Goal: Information Seeking & Learning: Check status

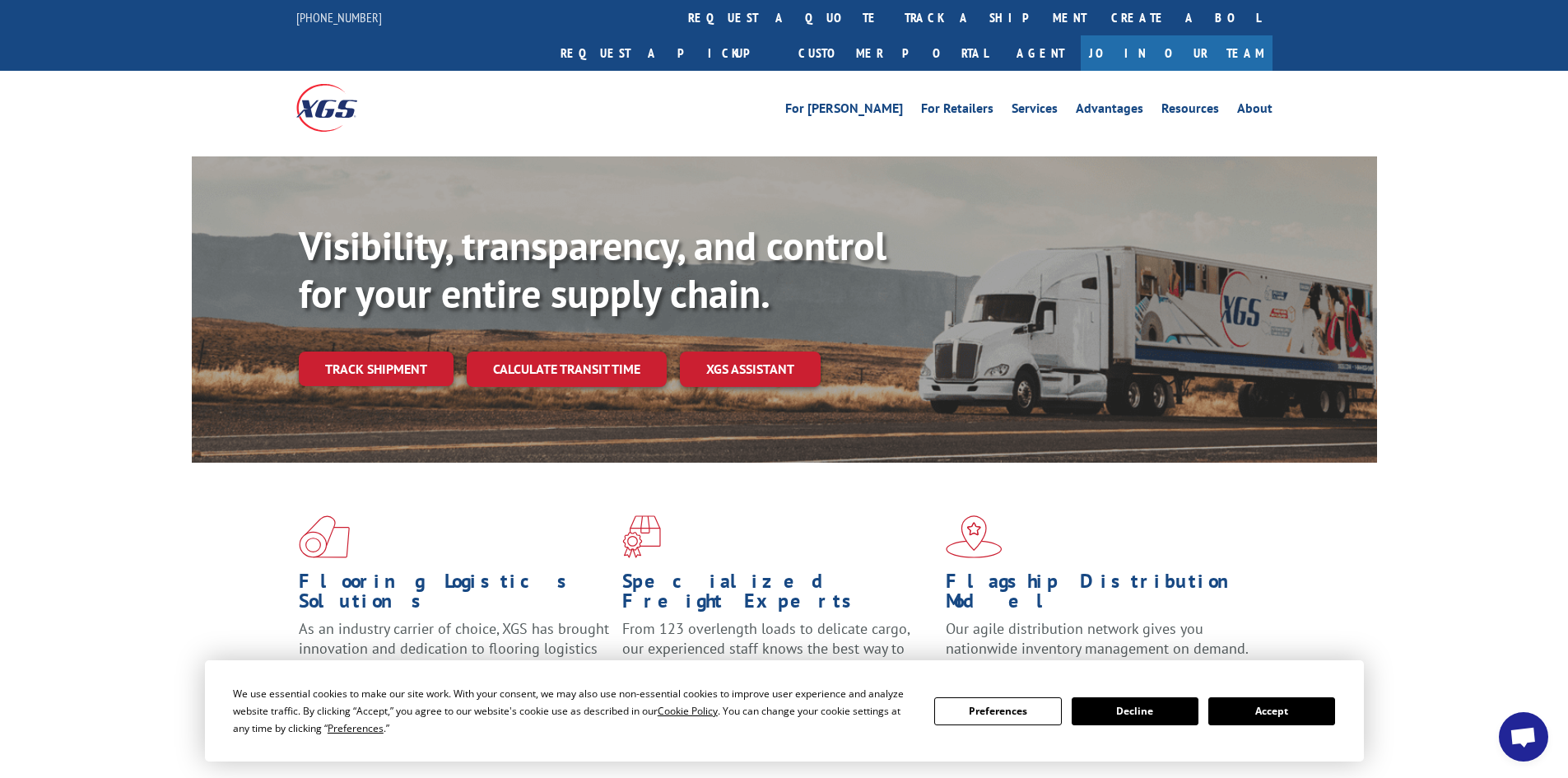
click at [1302, 717] on button "Accept" at bounding box center [1271, 712] width 127 height 28
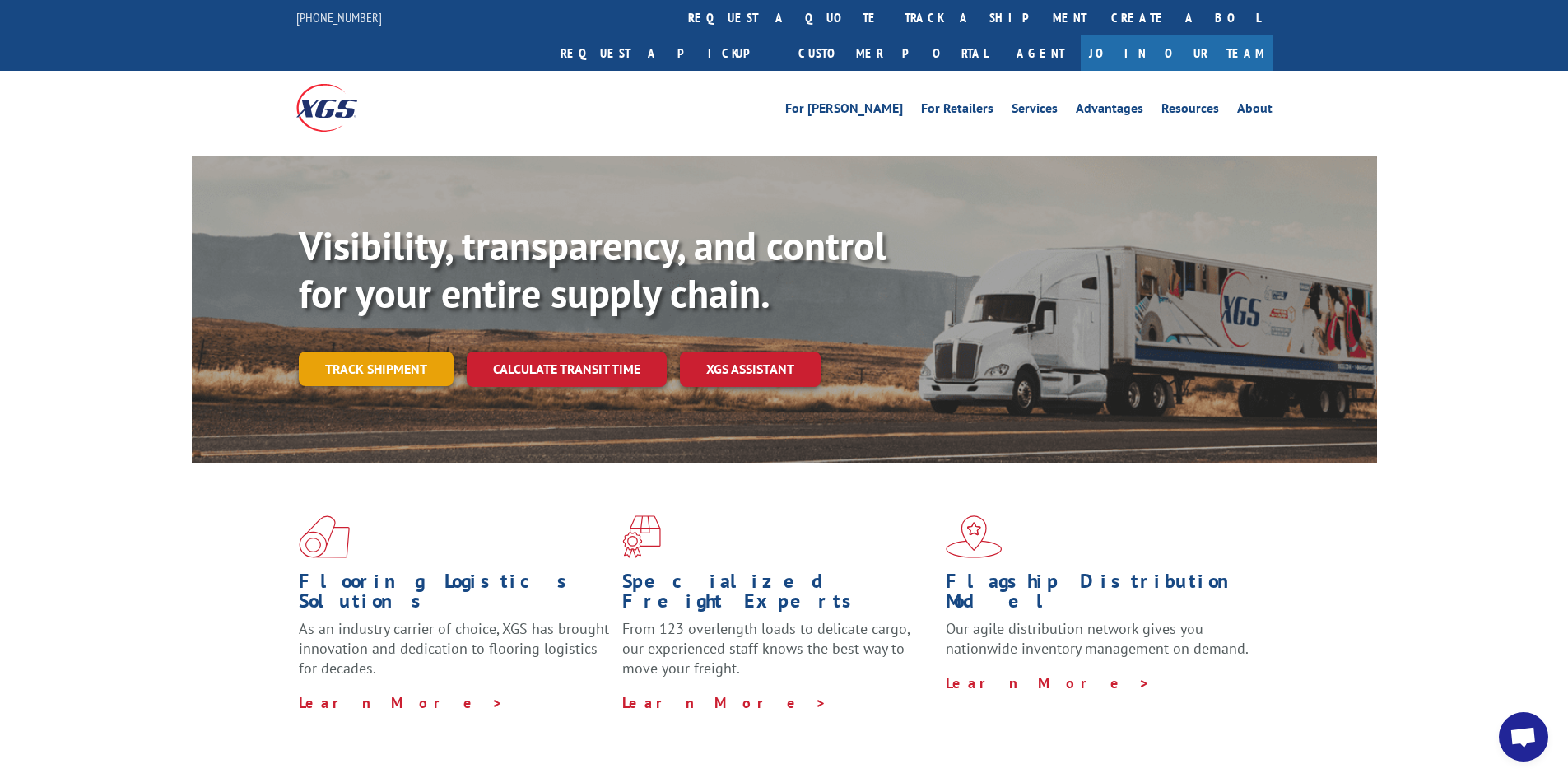
click at [400, 352] on link "Track shipment" at bounding box center [376, 369] width 155 height 35
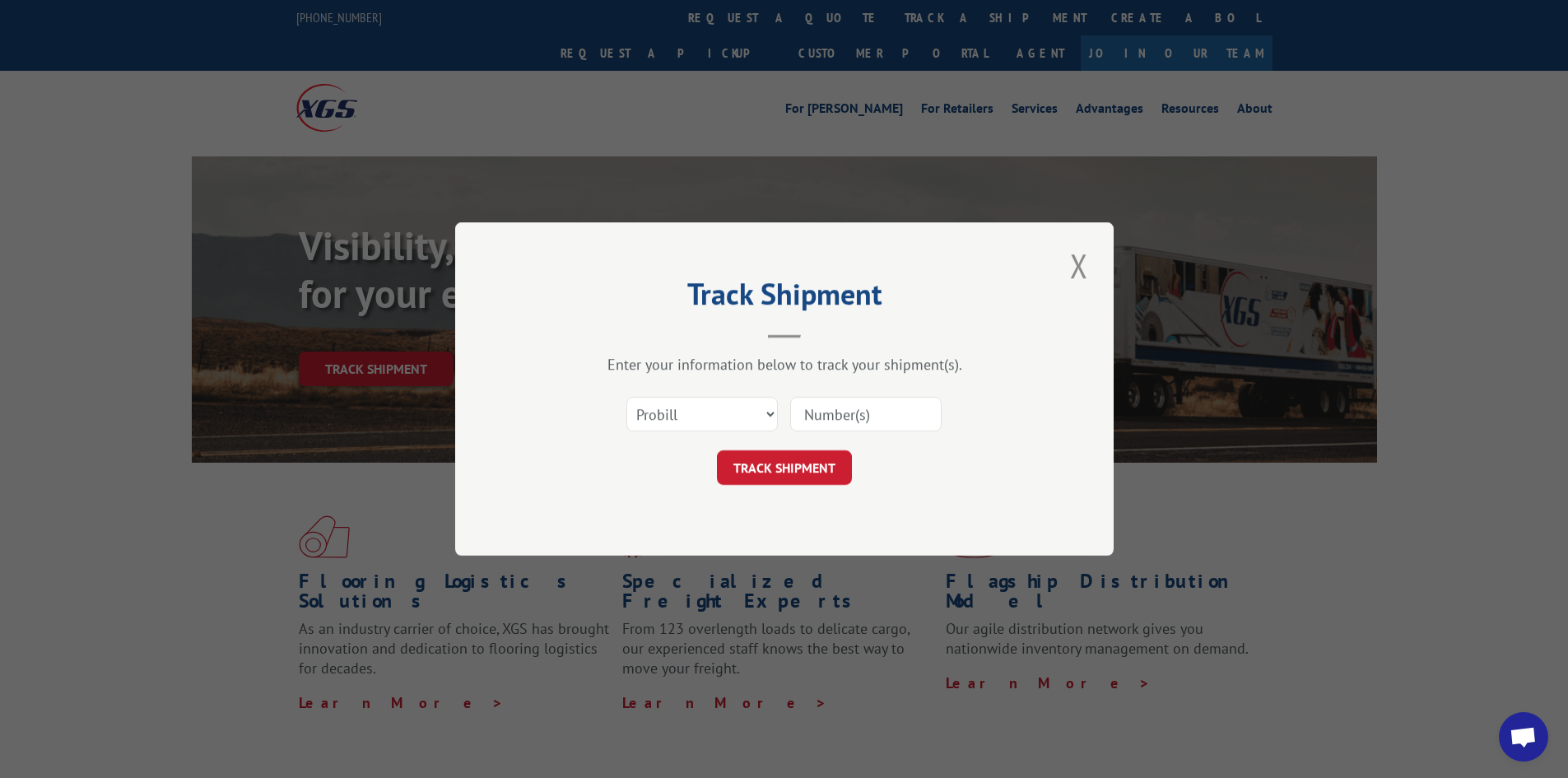
click at [614, 399] on div "Select category... Probill BOL PO" at bounding box center [784, 413] width 494 height 54
click at [685, 425] on select "Select category... Probill BOL PO" at bounding box center [702, 414] width 151 height 35
select select "bol"
click at [627, 397] on select "Select category... Probill BOL PO" at bounding box center [702, 414] width 151 height 35
click at [830, 411] on input at bounding box center [866, 414] width 151 height 35
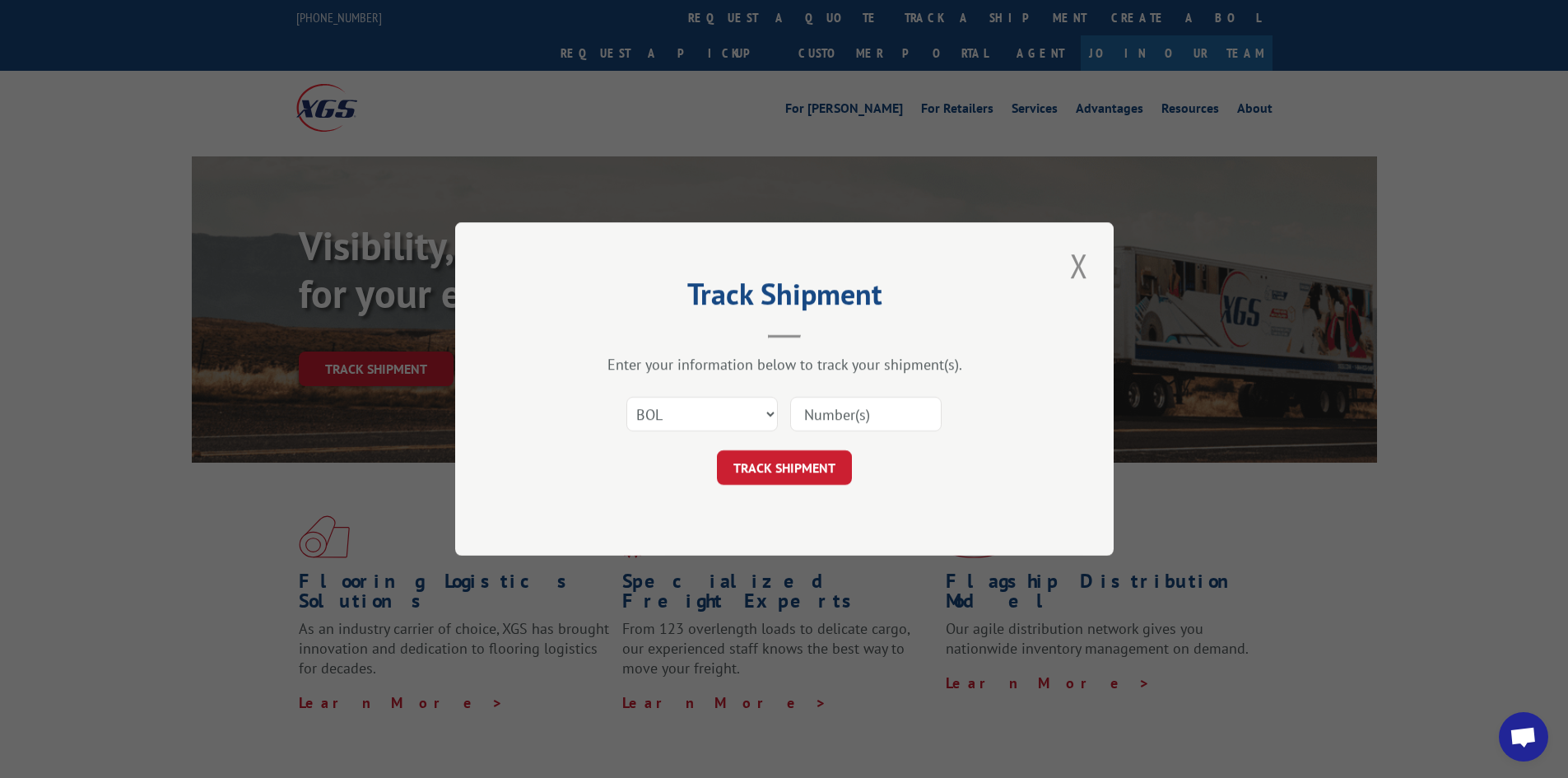
drag, startPoint x: 828, startPoint y: 418, endPoint x: 830, endPoint y: 406, distance: 12.2
paste input "5949926"
type input "5949926"
click at [771, 490] on div "Track Shipment Enter your information below to track your shipment(s). Select c…" at bounding box center [784, 389] width 659 height 334
click at [775, 475] on button "TRACK SHIPMENT" at bounding box center [784, 467] width 135 height 35
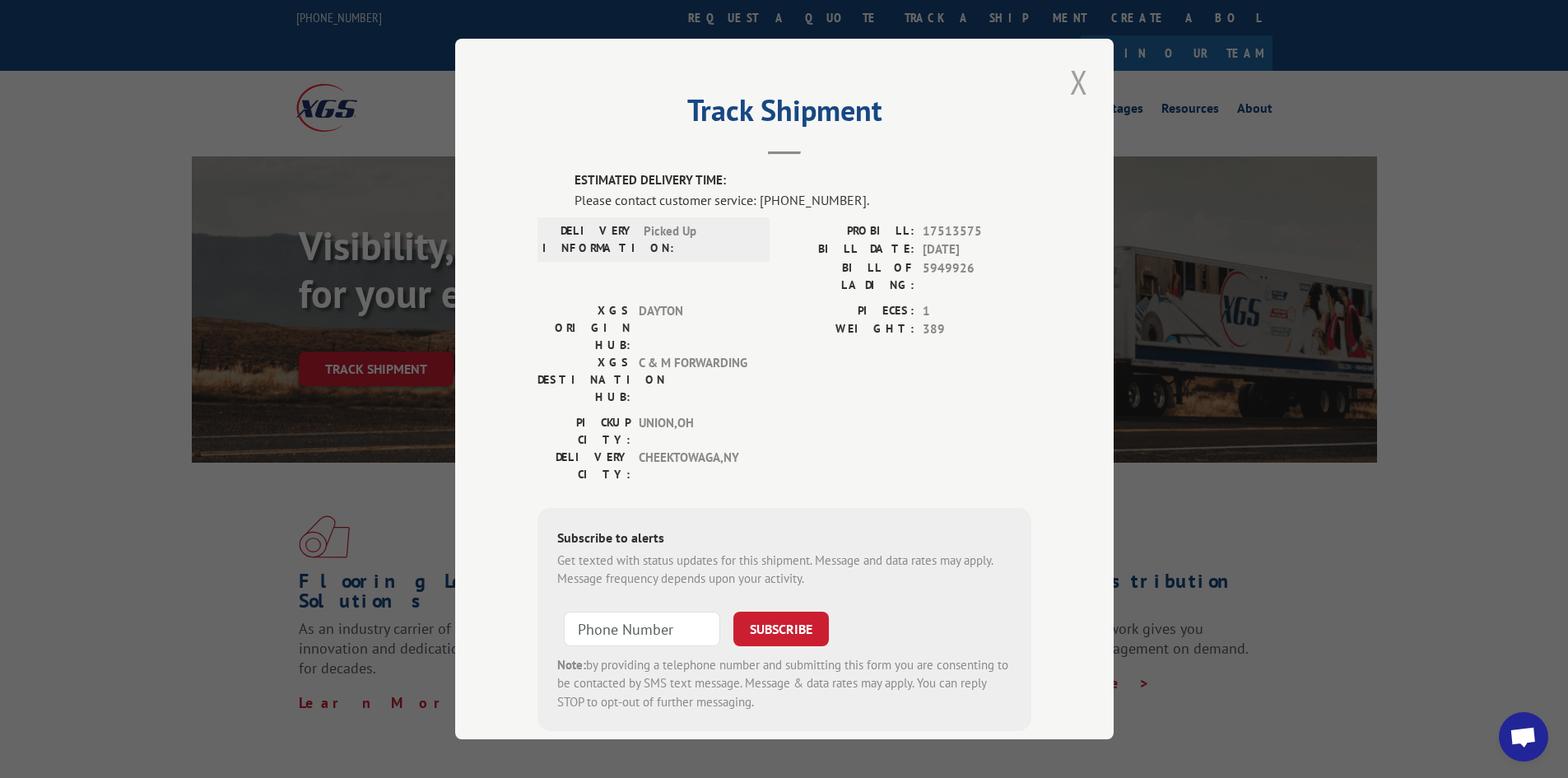
click at [1071, 79] on button "Close modal" at bounding box center [1079, 82] width 28 height 45
